Goal: Find specific page/section

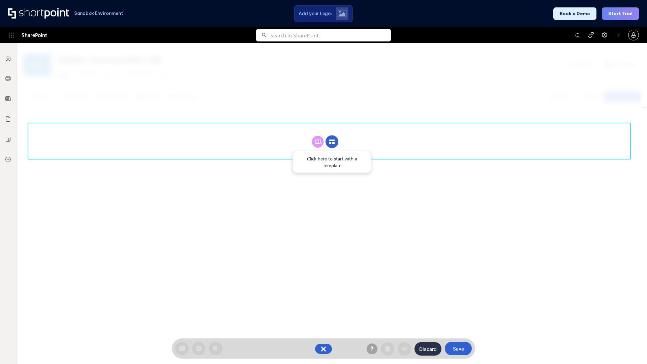
click at [332, 142] on circle at bounding box center [332, 141] width 13 height 13
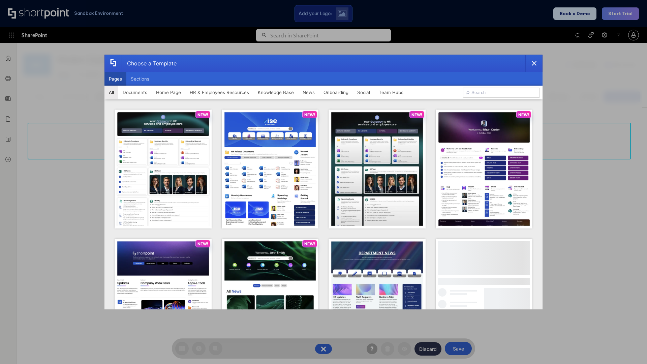
click at [115, 79] on button "Pages" at bounding box center [115, 78] width 22 height 13
type input "HR 12"
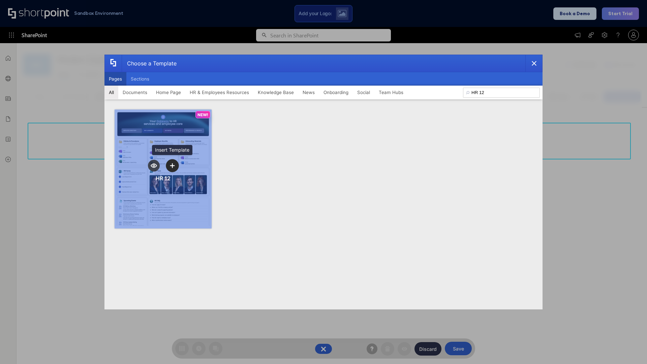
click at [172, 165] on icon "template selector" at bounding box center [172, 165] width 5 height 5
